Goal: Task Accomplishment & Management: Manage account settings

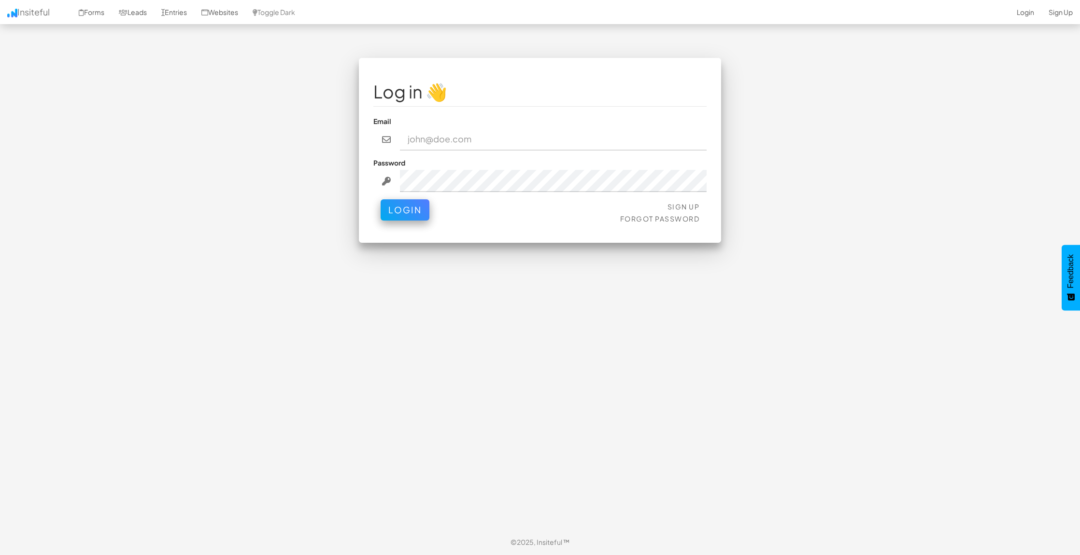
click at [407, 142] on input "email" at bounding box center [553, 139] width 307 height 22
type input "jesseh@primecorporateservices.com"
click at [413, 208] on button "Login" at bounding box center [404, 207] width 49 height 21
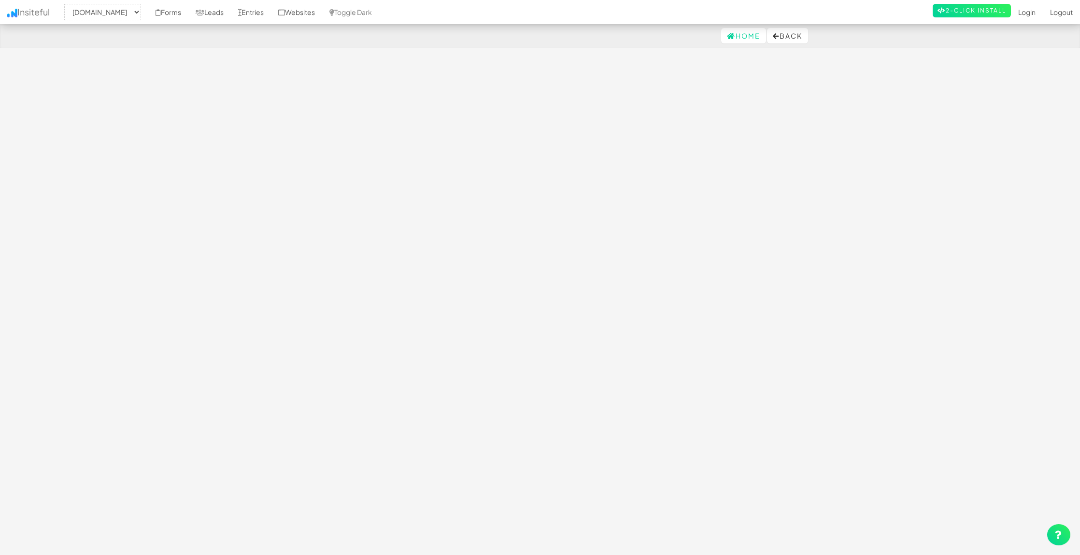
select select "1529"
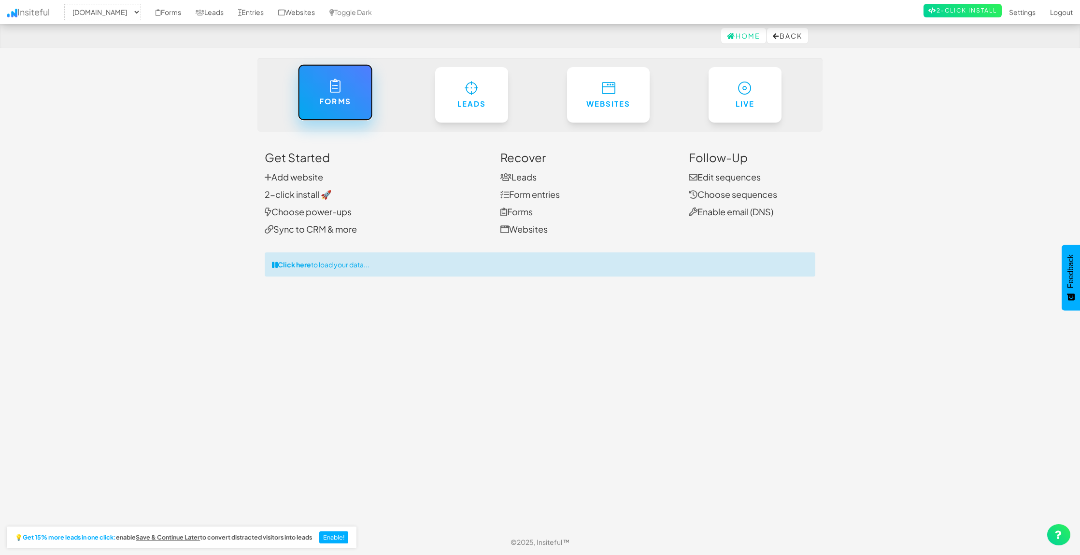
click at [355, 119] on link "Forms" at bounding box center [334, 92] width 75 height 56
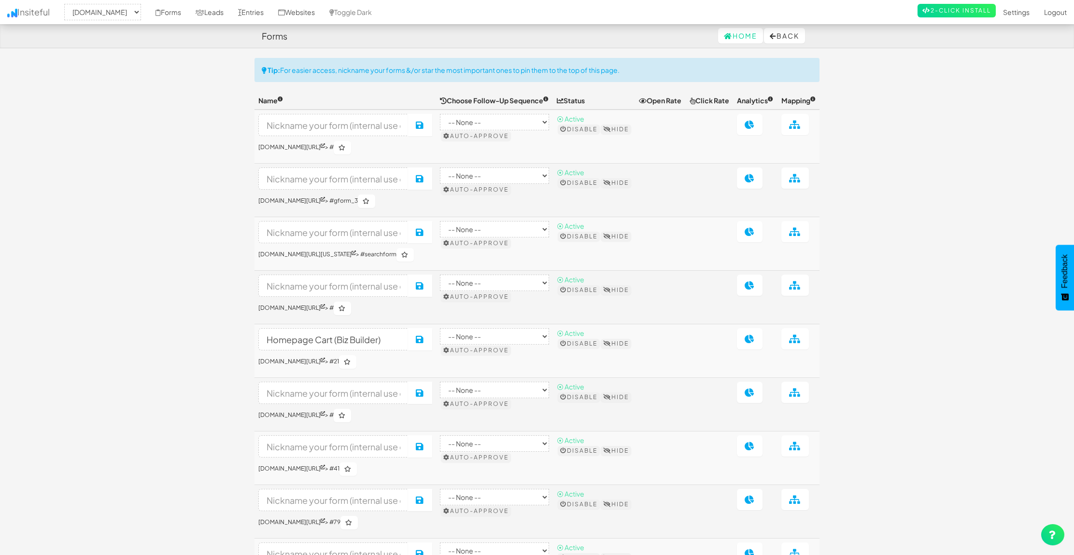
select select "1529"
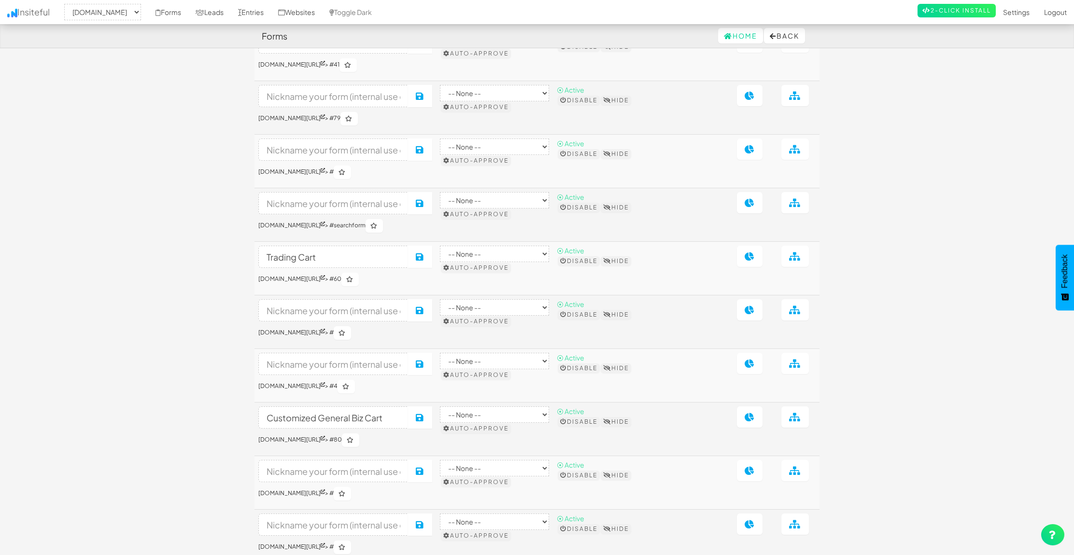
scroll to position [296, 0]
click at [271, 12] on link "Entries" at bounding box center [251, 12] width 40 height 24
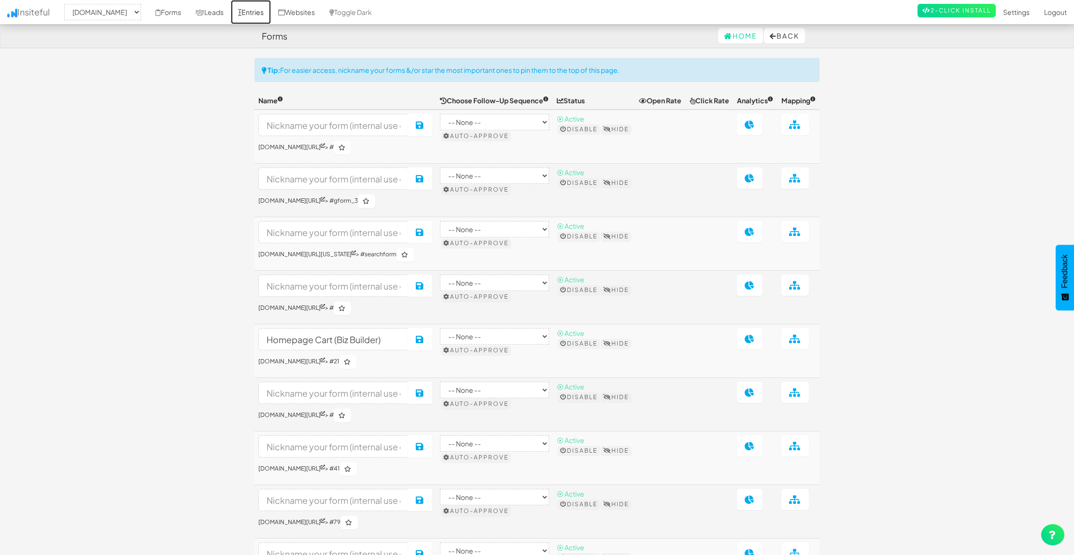
click at [271, 8] on link "Entries" at bounding box center [251, 12] width 40 height 24
click at [231, 14] on link "Leads" at bounding box center [209, 12] width 42 height 24
click at [231, 12] on link "Leads" at bounding box center [209, 12] width 42 height 24
select select "1529"
click at [231, 10] on link "Leads" at bounding box center [209, 12] width 42 height 24
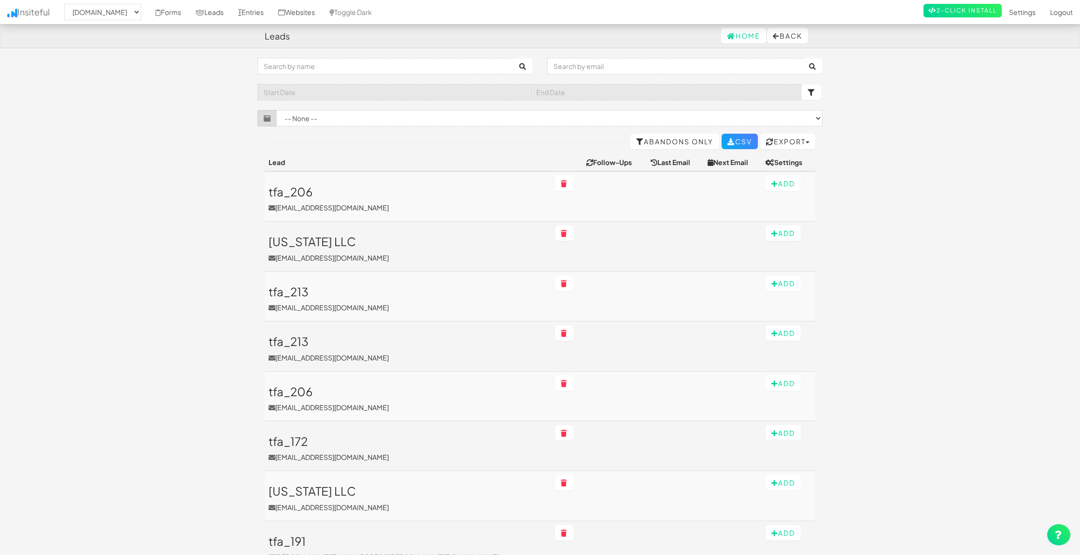
select select "1529"
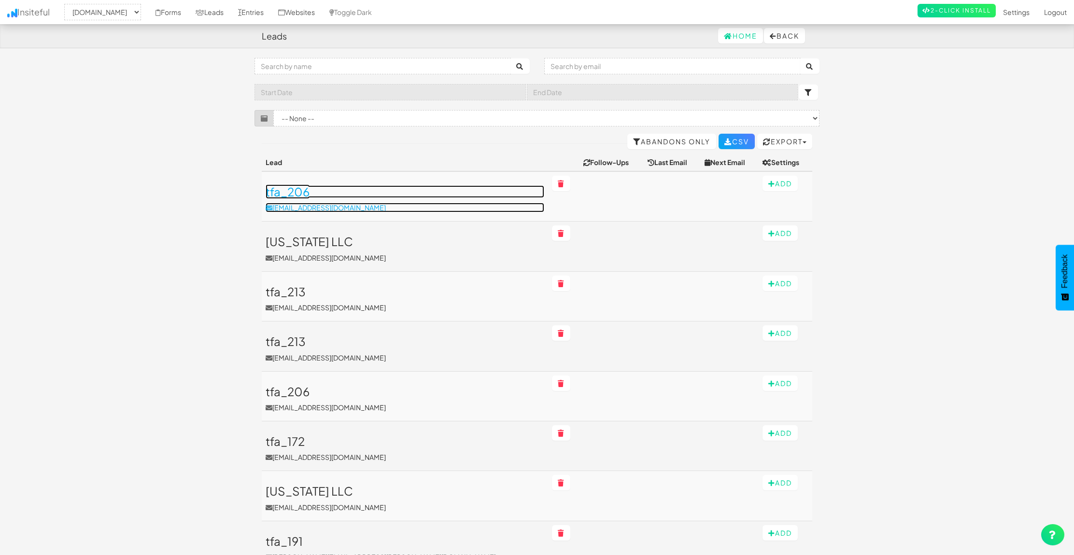
click at [298, 194] on h3 "tfa_206" at bounding box center [405, 191] width 279 height 13
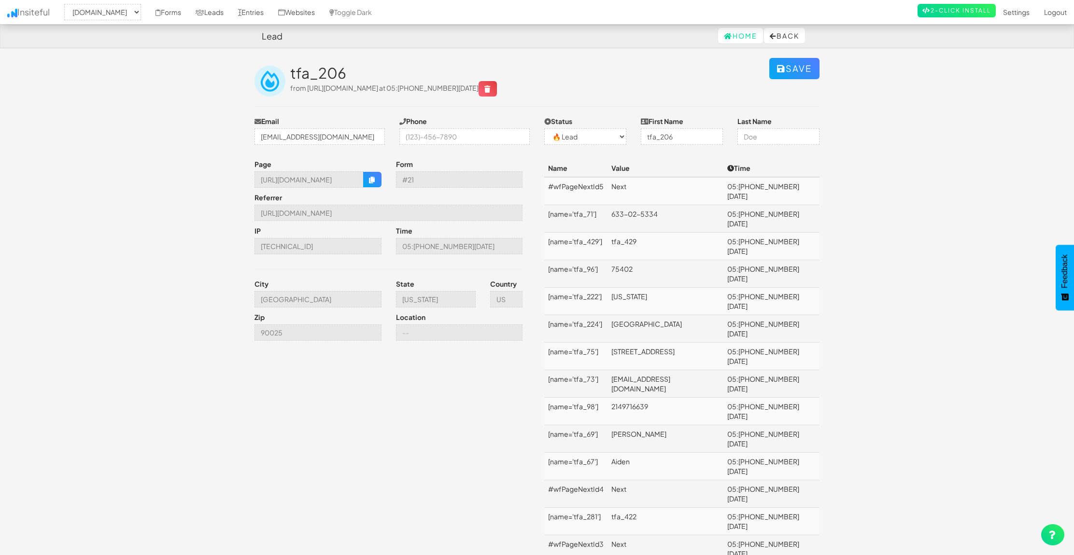
select select "1529"
select select "0"
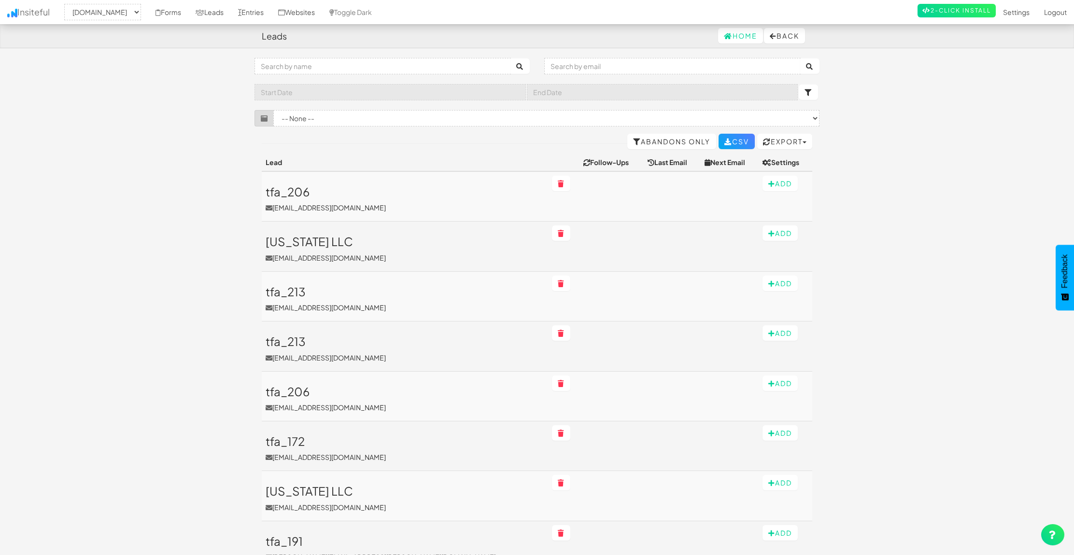
select select "1529"
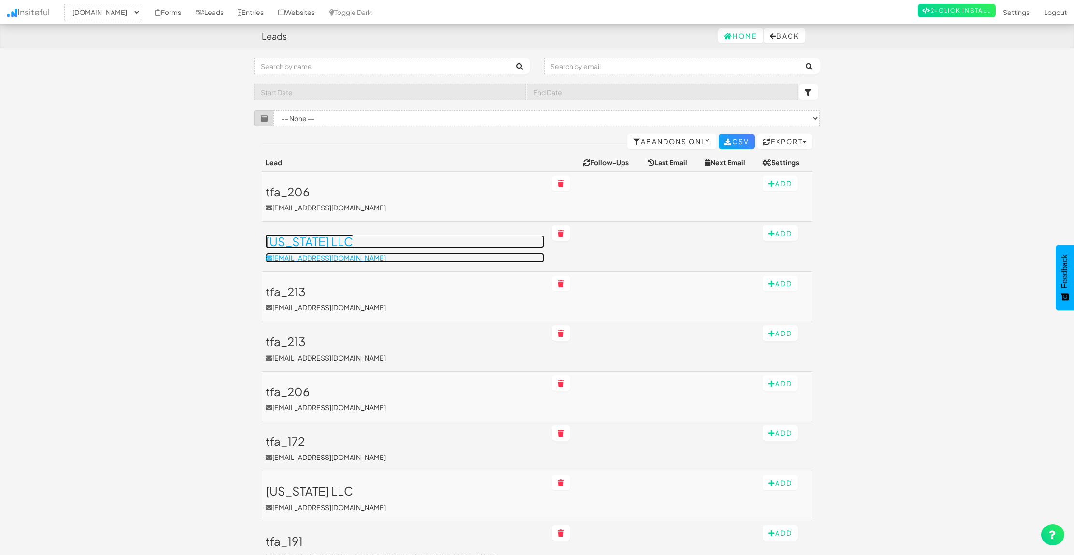
click at [315, 242] on h3 "[US_STATE] LLC" at bounding box center [405, 241] width 279 height 13
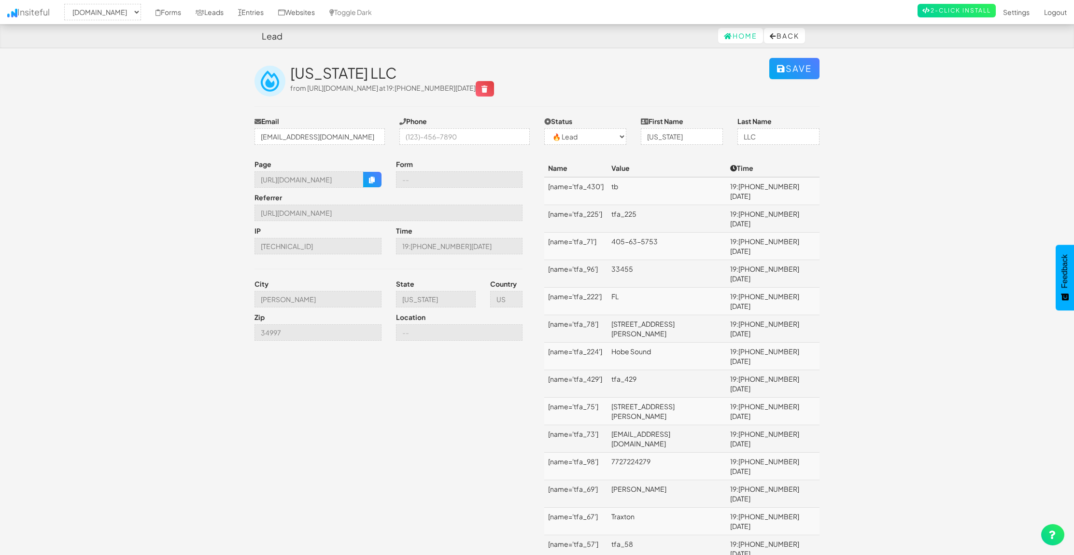
select select "1529"
select select "0"
drag, startPoint x: 412, startPoint y: 179, endPoint x: 379, endPoint y: 179, distance: 32.3
click at [378, 179] on div "Page [URL][DOMAIN_NAME] Form Referrer [URL][DOMAIN_NAME] IP [TECHNICAL_ID] Time…" at bounding box center [392, 252] width 290 height 186
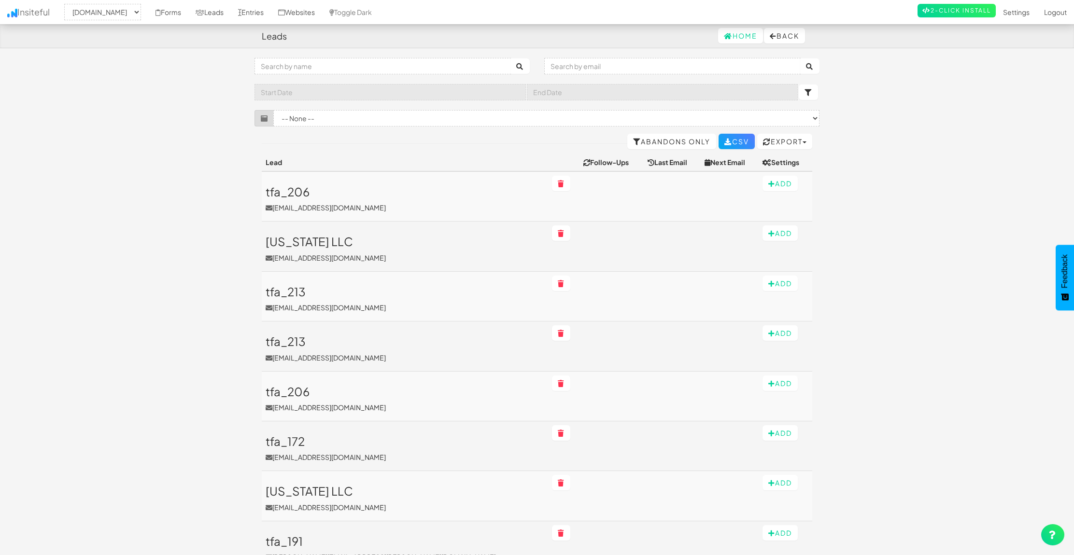
select select "1529"
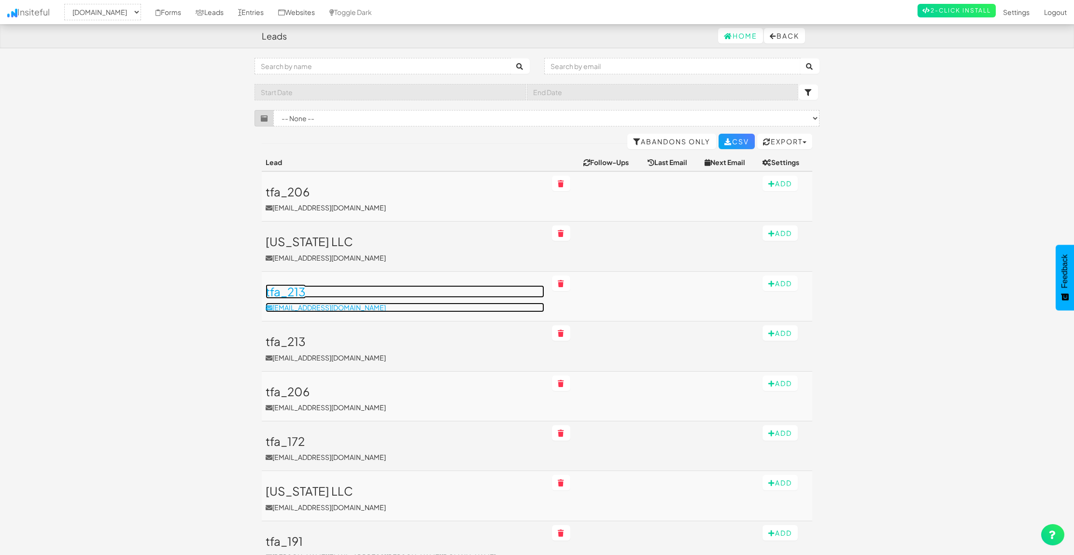
click at [307, 293] on h3 "tfa_213" at bounding box center [405, 291] width 279 height 13
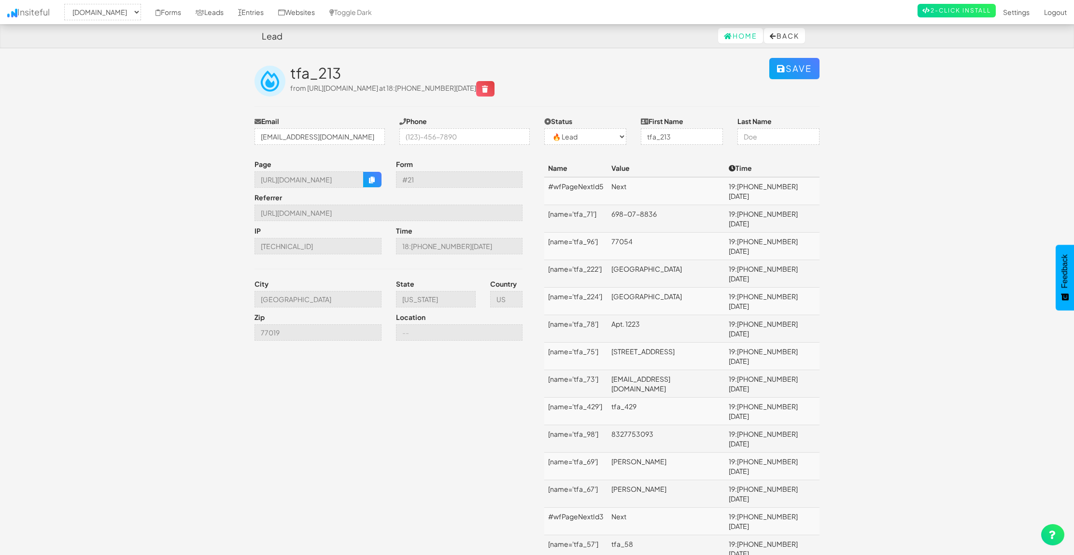
select select "1529"
select select "0"
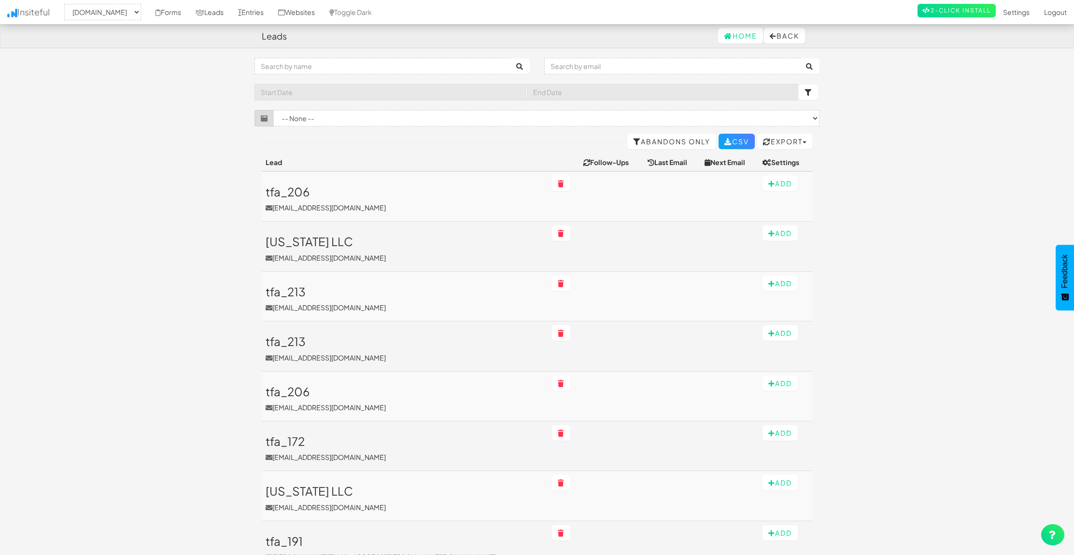
select select "1529"
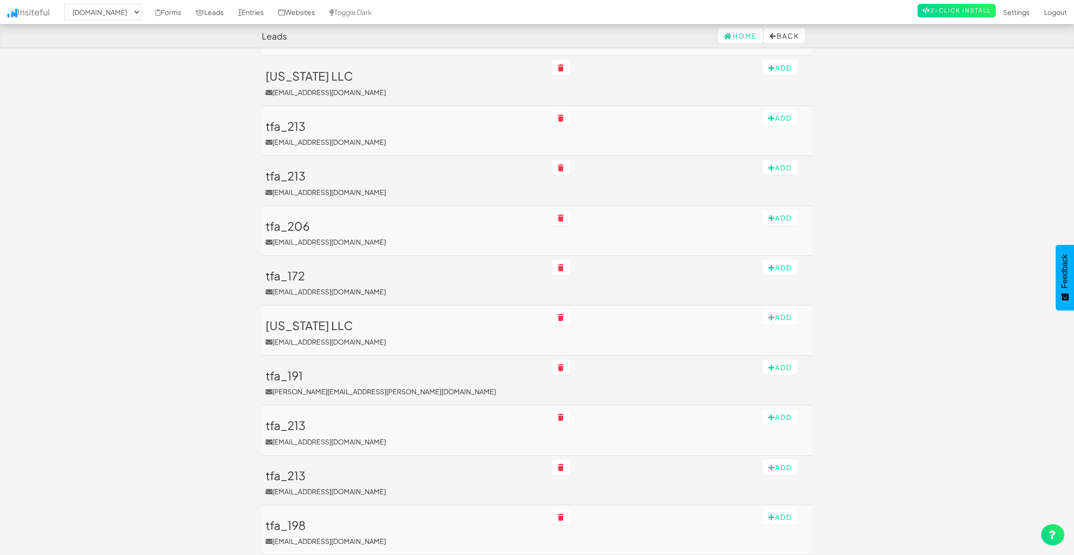
scroll to position [177, 0]
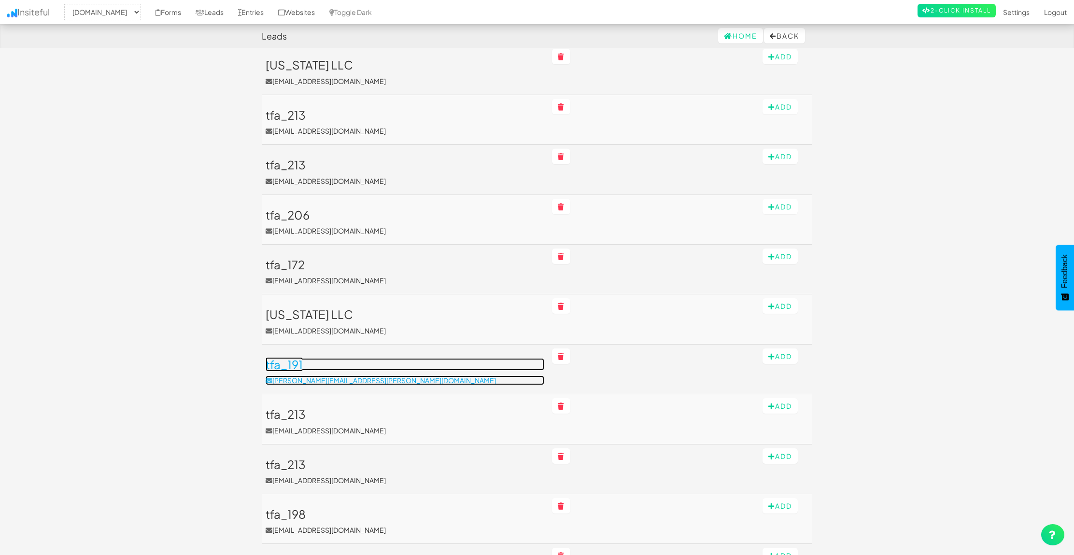
click at [297, 365] on h3 "tfa_191" at bounding box center [405, 364] width 279 height 13
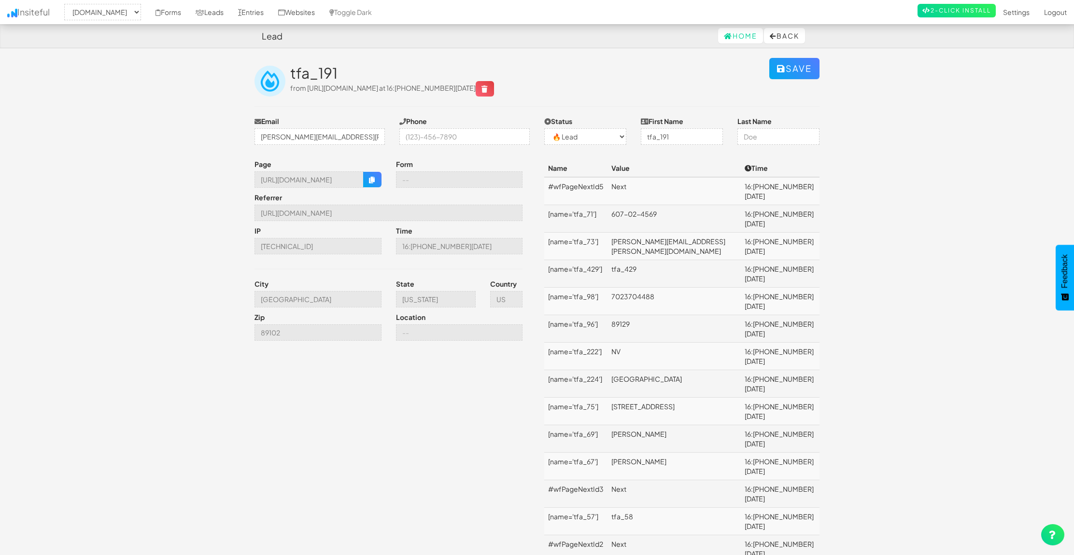
select select "1529"
select select "0"
drag, startPoint x: 419, startPoint y: 179, endPoint x: 383, endPoint y: 181, distance: 35.8
click at [383, 181] on div "Page https://www.primecorporateservices.com/llc-checkout-new/ Form Referrer htt…" at bounding box center [392, 252] width 290 height 186
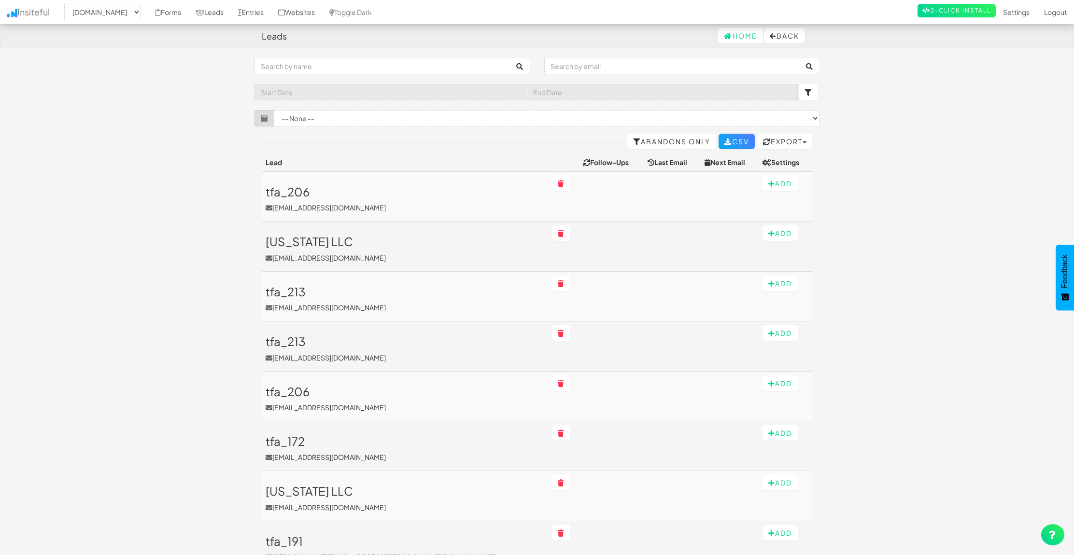
select select "1529"
